Goal: Task Accomplishment & Management: Complete application form

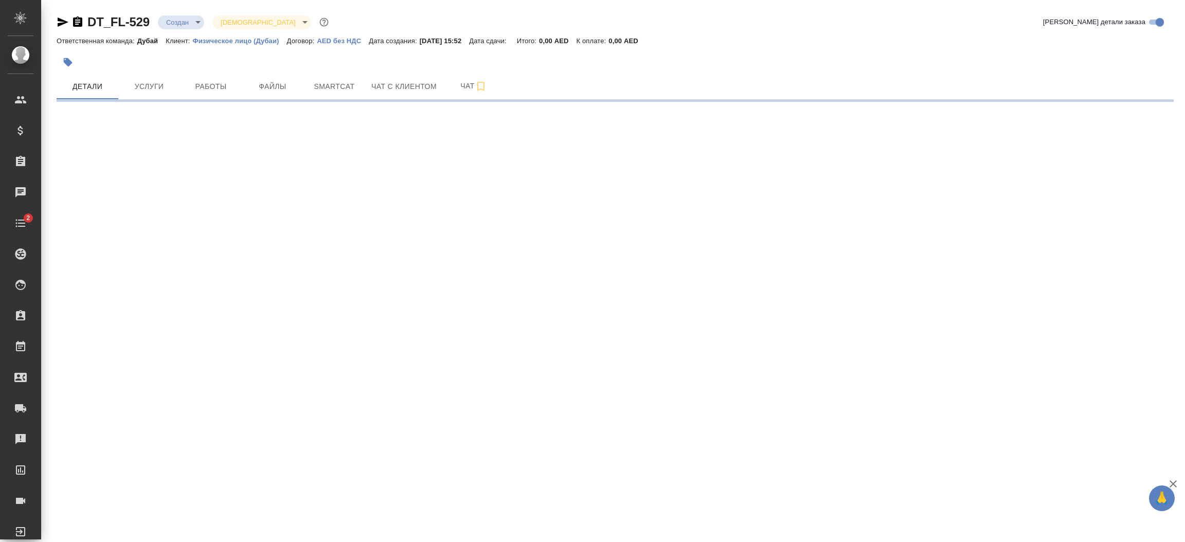
select select "RU"
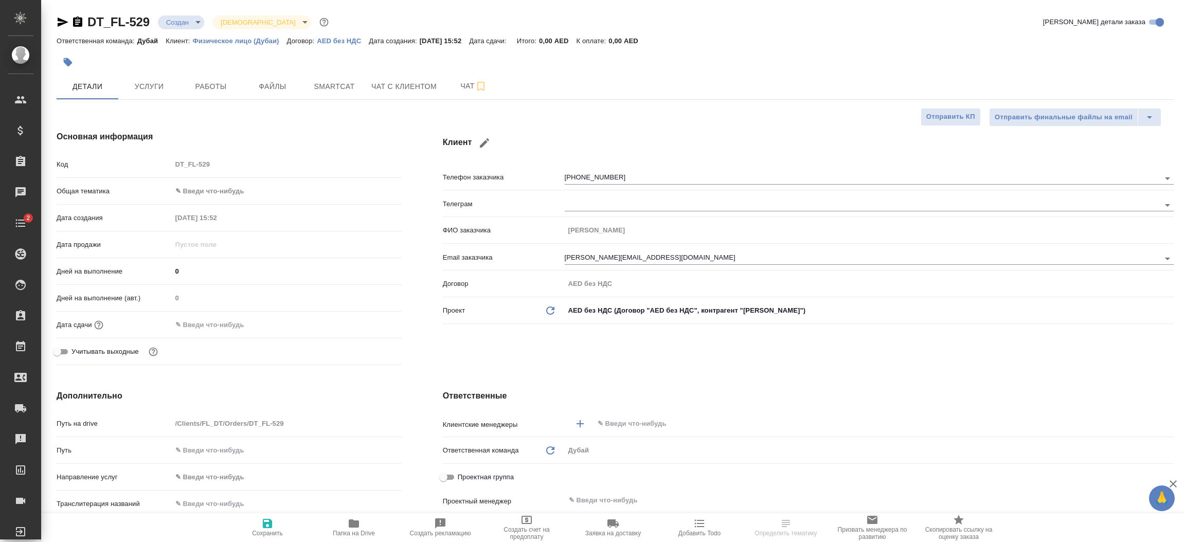
type textarea "x"
click at [427, 339] on div "Клиент Телефон заказчика [PHONE_NUMBER] Телеграм ФИО заказчика [PERSON_NAME] Em…" at bounding box center [808, 250] width 772 height 280
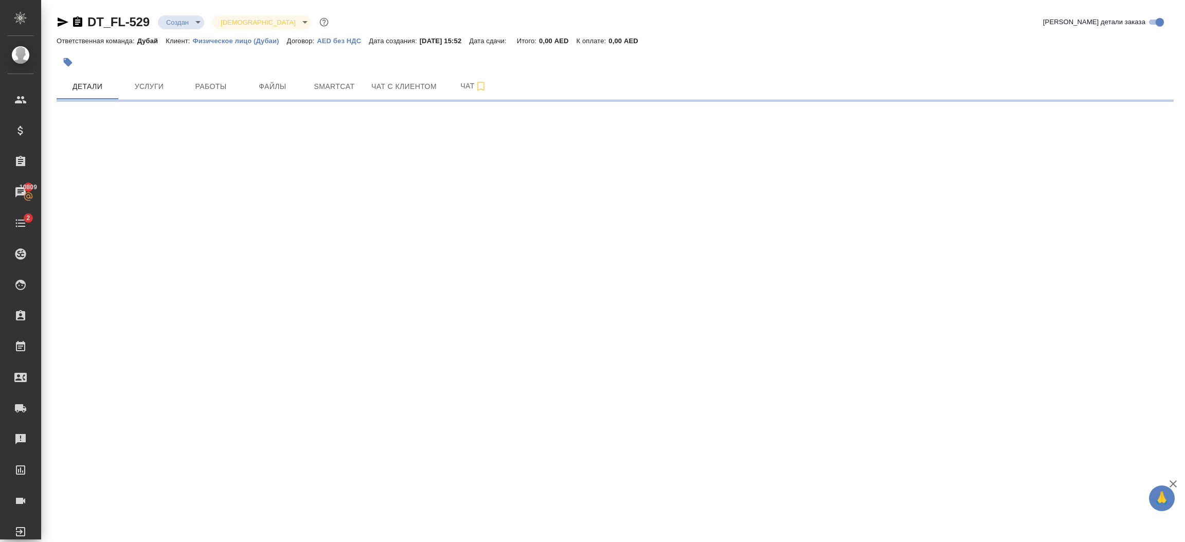
select select "RU"
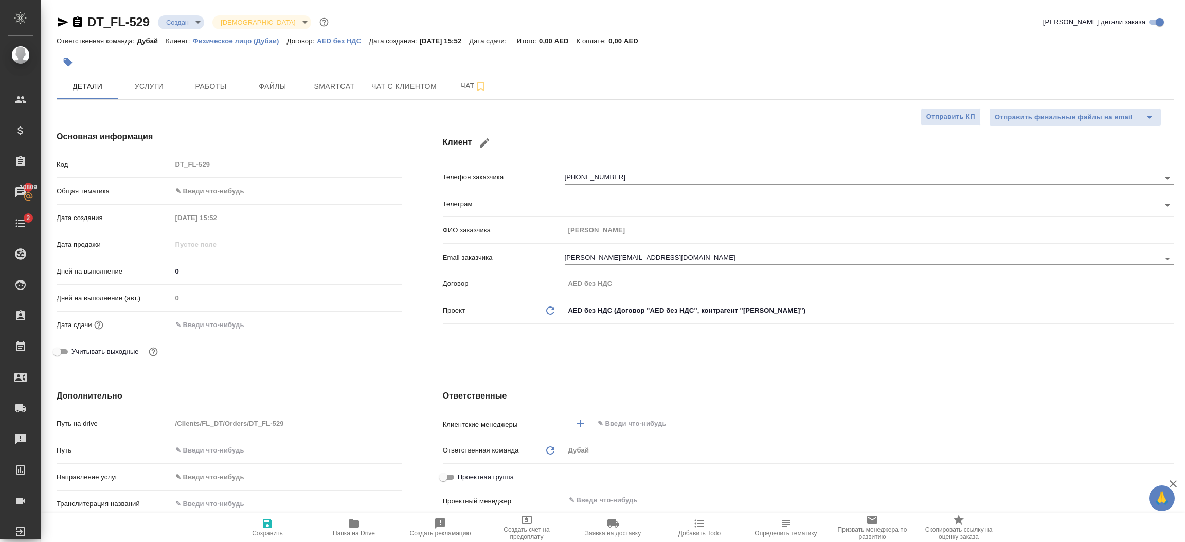
type textarea "x"
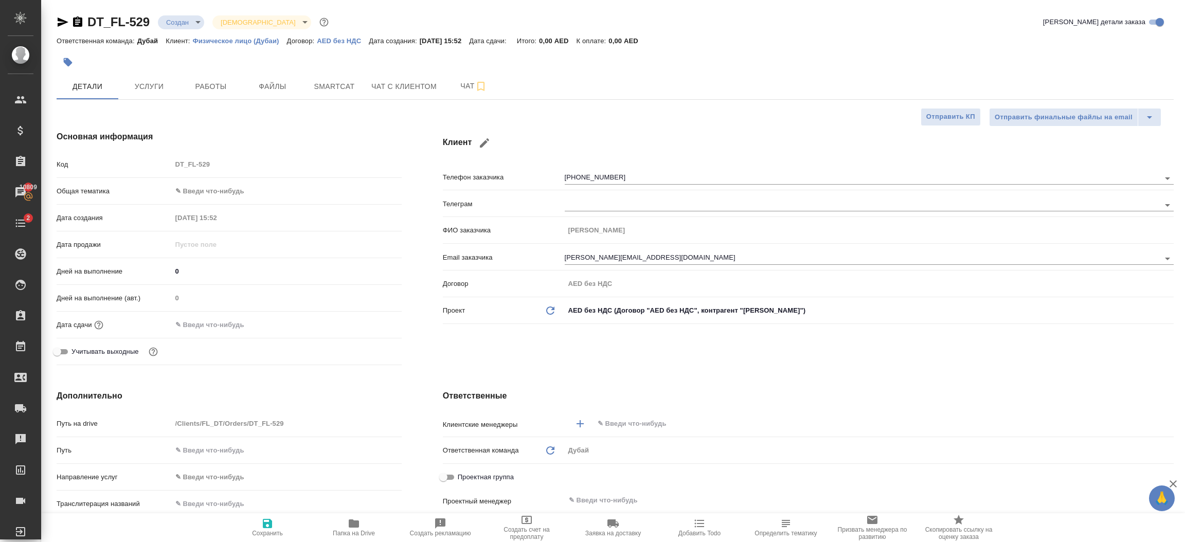
type textarea "x"
